Goal: Information Seeking & Learning: Learn about a topic

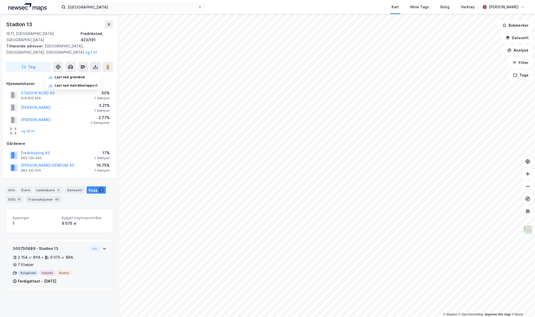
click at [78, 257] on div "2 154 ㎡ BYA • 9 075 ㎡ BRA • 7 Etasjer" at bounding box center [50, 260] width 74 height 13
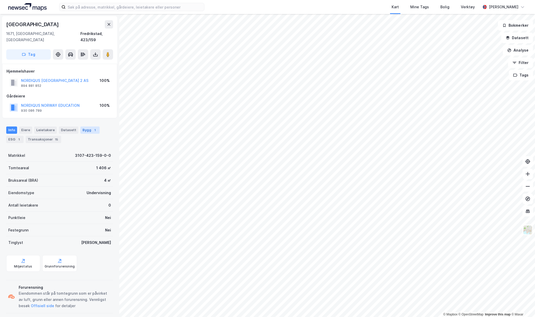
click at [92, 128] on div "1" at bounding box center [94, 130] width 5 height 5
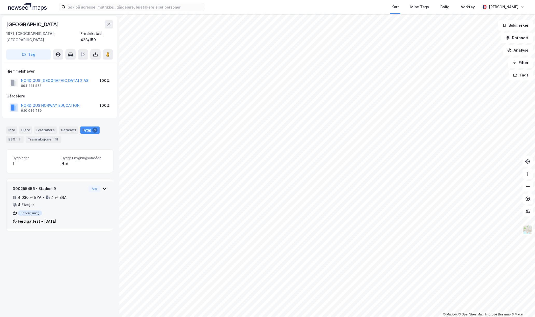
click at [102, 188] on div "300255456 - Stadion 9 4 030 ㎡ BYA • 4 ㎡ BRA • 4 Etasjer Undervisning Ferdigatte…" at bounding box center [60, 207] width 94 height 43
